Goal: Task Accomplishment & Management: Manage account settings

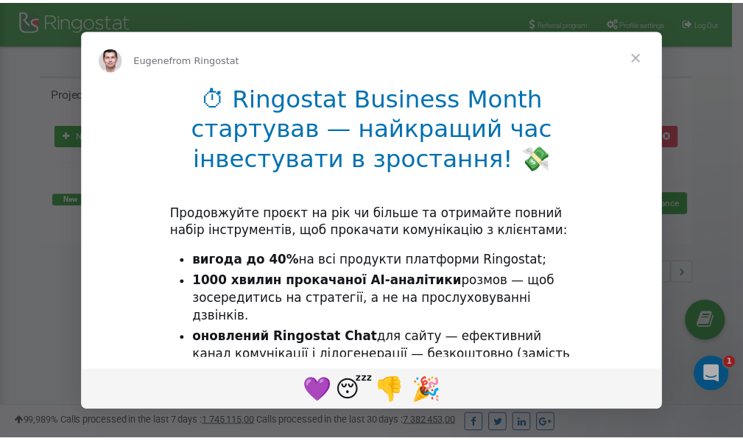
scroll to position [220, 0]
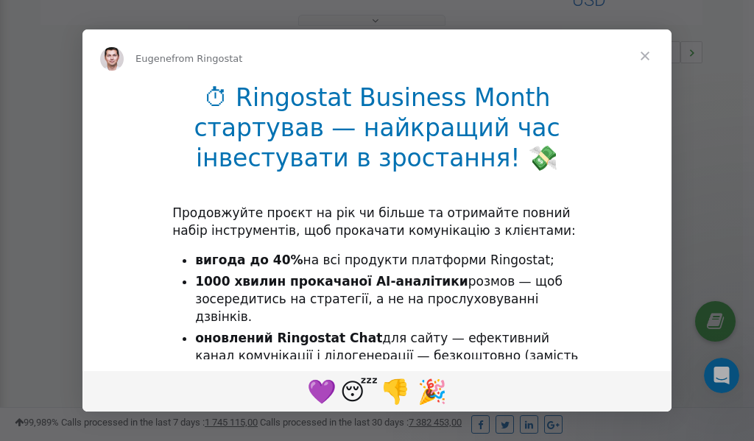
click at [647, 57] on span "Close" at bounding box center [644, 55] width 53 height 53
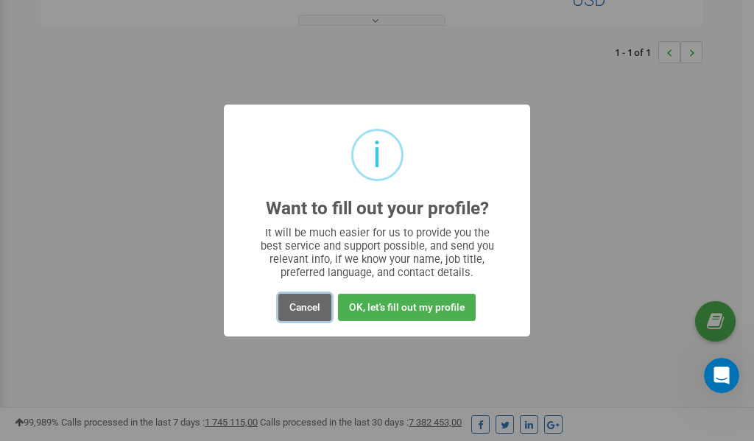
click at [314, 311] on button "Cancel" at bounding box center [304, 307] width 53 height 27
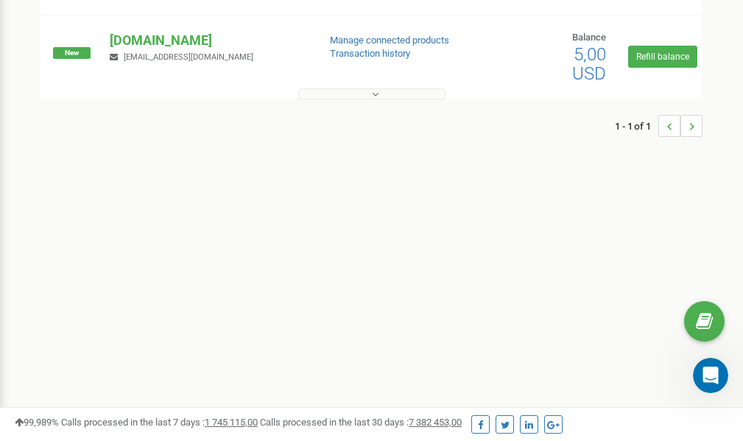
scroll to position [0, 0]
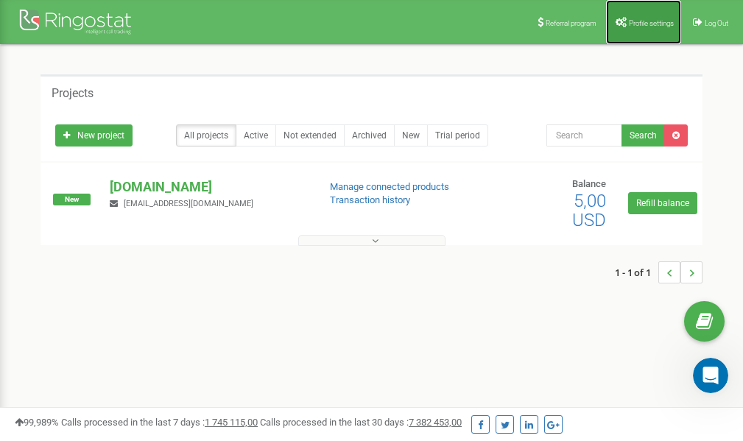
click at [653, 24] on span "Profile settings" at bounding box center [650, 23] width 45 height 8
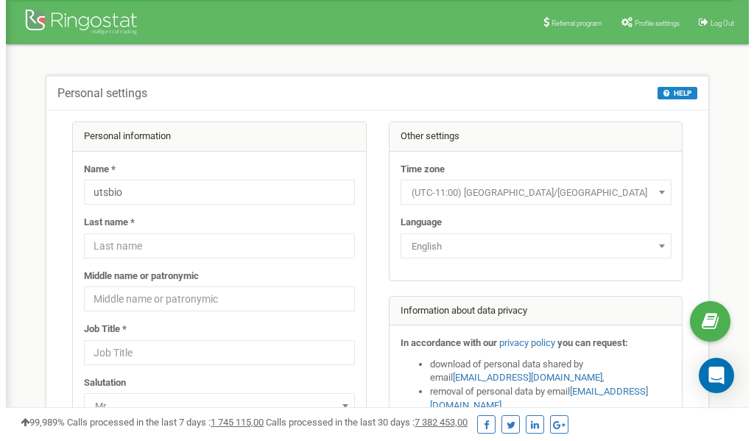
scroll to position [74, 0]
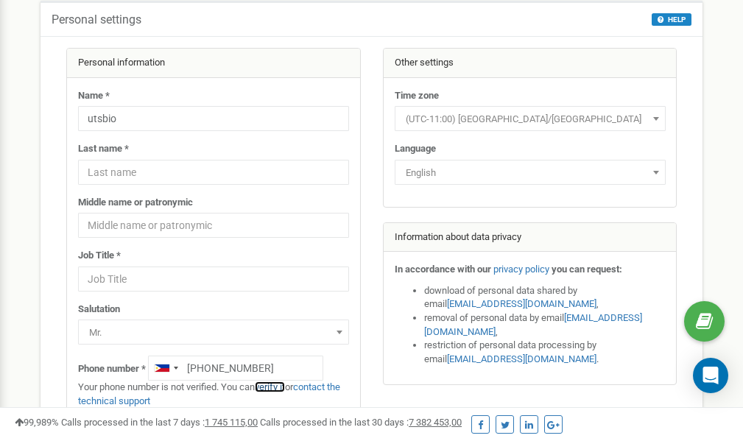
click at [275, 385] on link "verify it" at bounding box center [270, 386] width 30 height 11
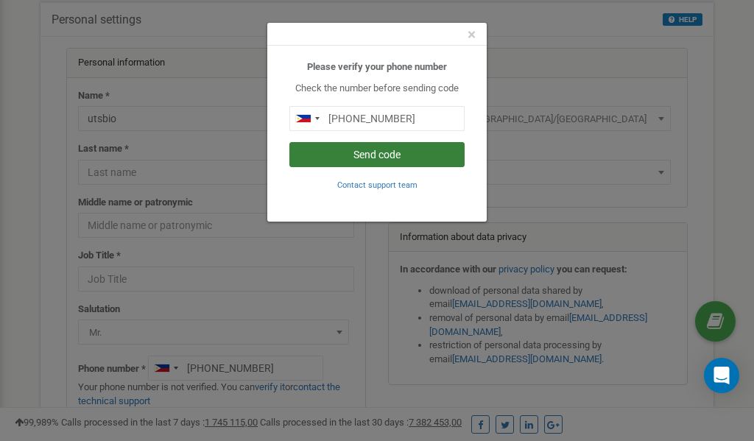
click at [359, 155] on button "Send code" at bounding box center [376, 154] width 175 height 25
